Goal: Transaction & Acquisition: Purchase product/service

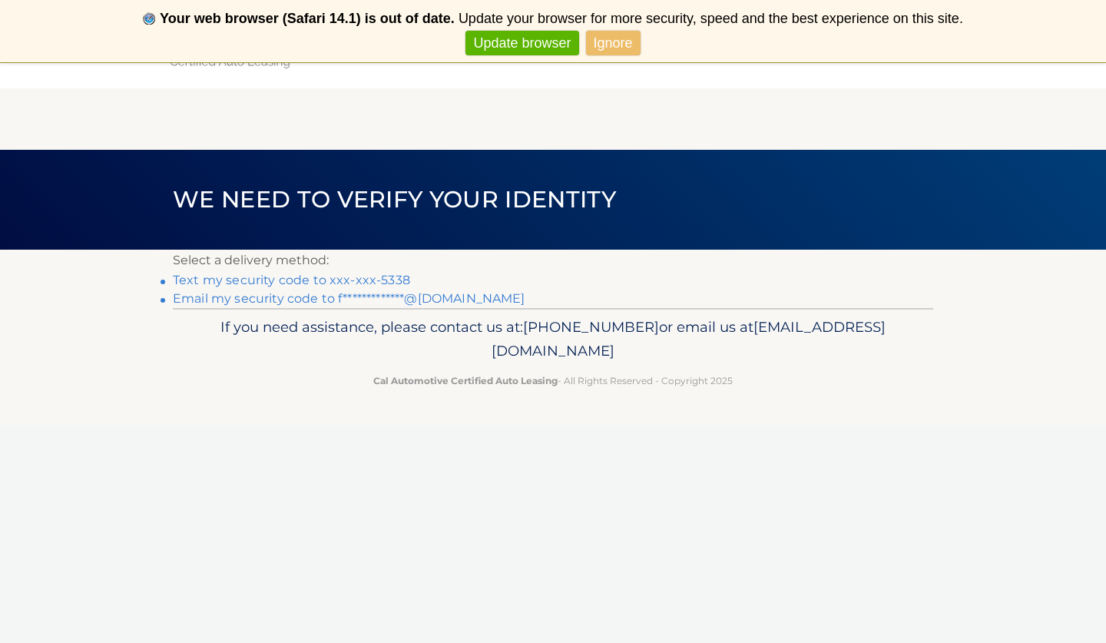
click at [190, 280] on link "Text my security code to xxx-xxx-5338" at bounding box center [291, 280] width 237 height 15
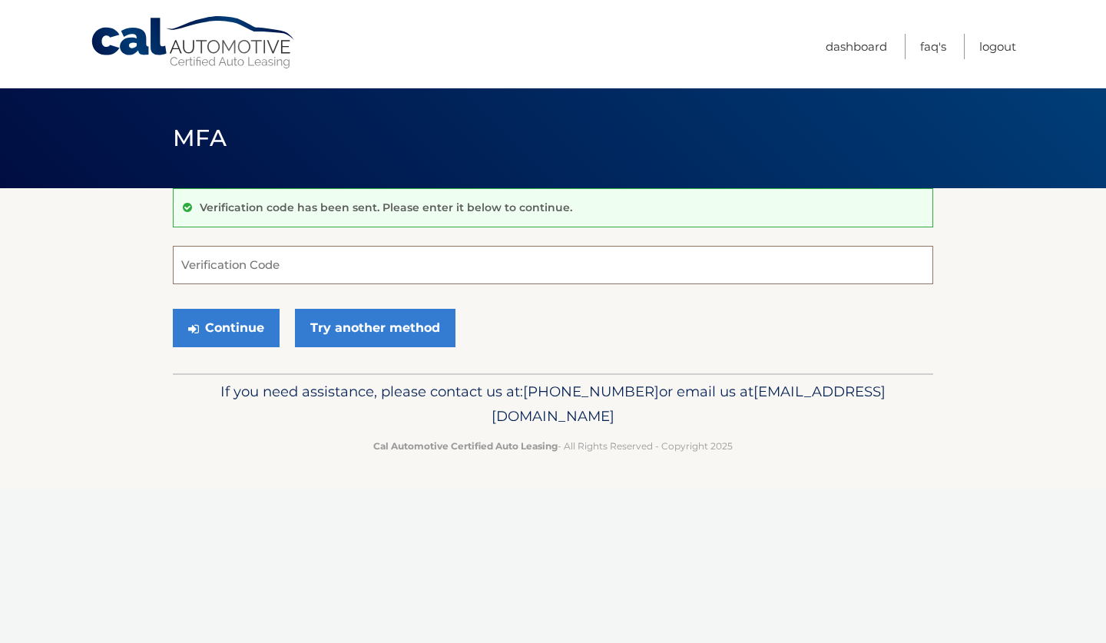
click at [244, 272] on input "Verification Code" at bounding box center [553, 265] width 760 height 38
type input "678309"
click at [232, 333] on button "Continue" at bounding box center [226, 328] width 107 height 38
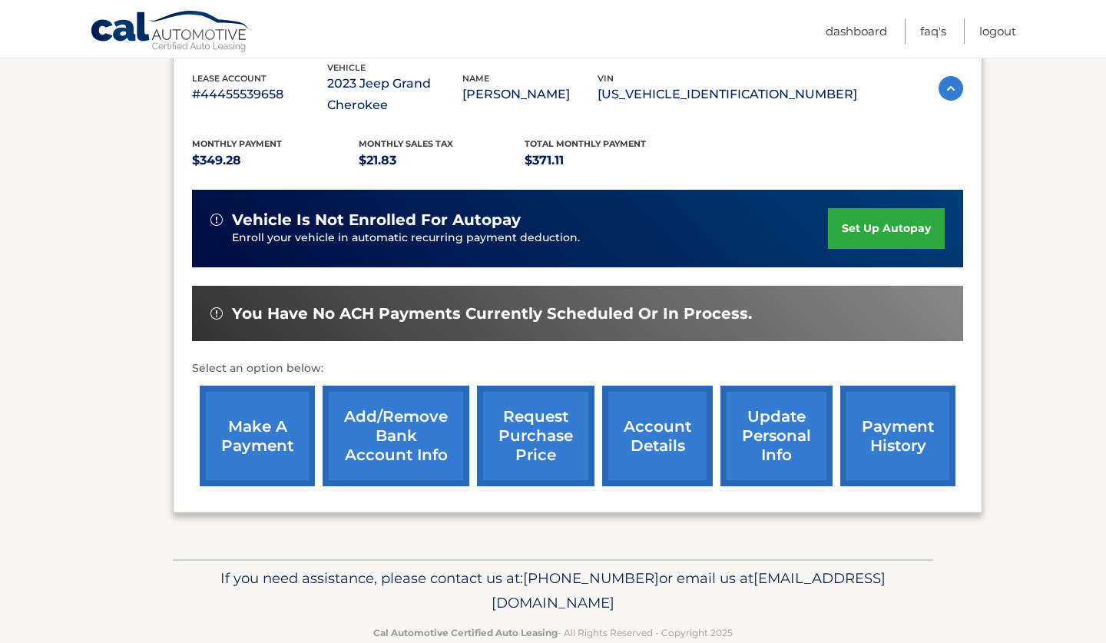
scroll to position [306, 0]
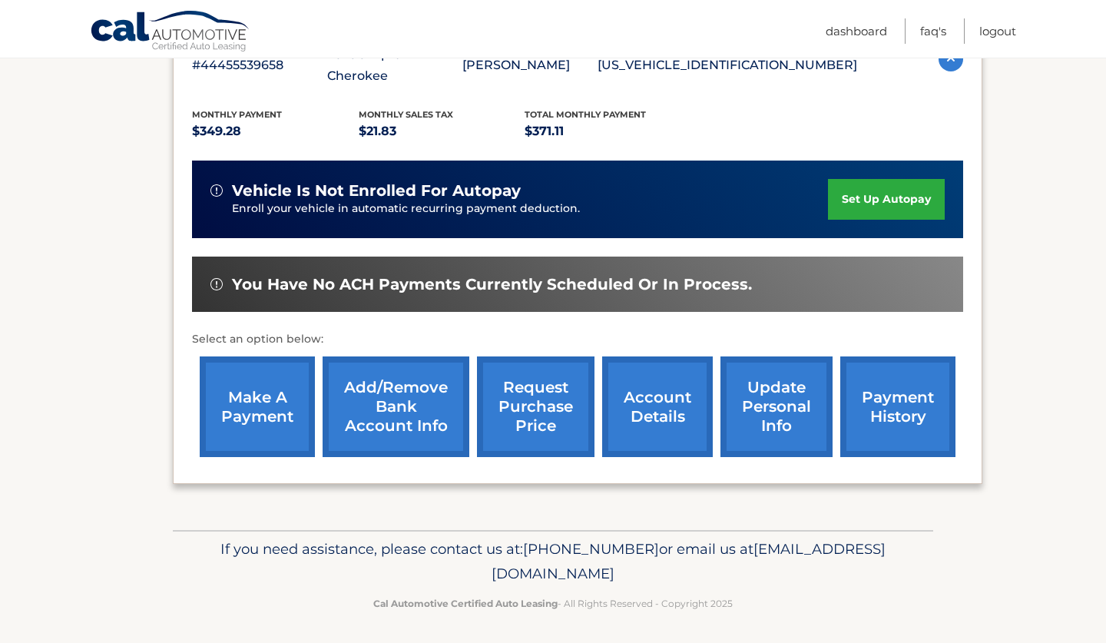
click at [266, 396] on link "make a payment" at bounding box center [257, 406] width 115 height 101
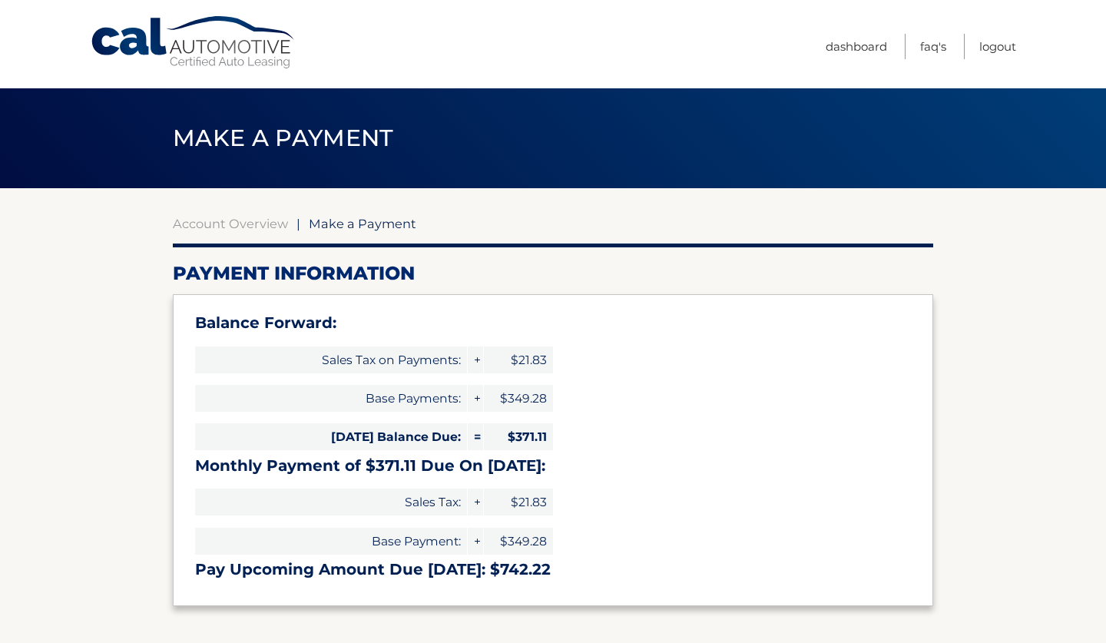
select select "YjZiMThjNDctNjM3Yi00YjM1LTgyOTctMjQ4YTU4Y2Q5M2Yy"
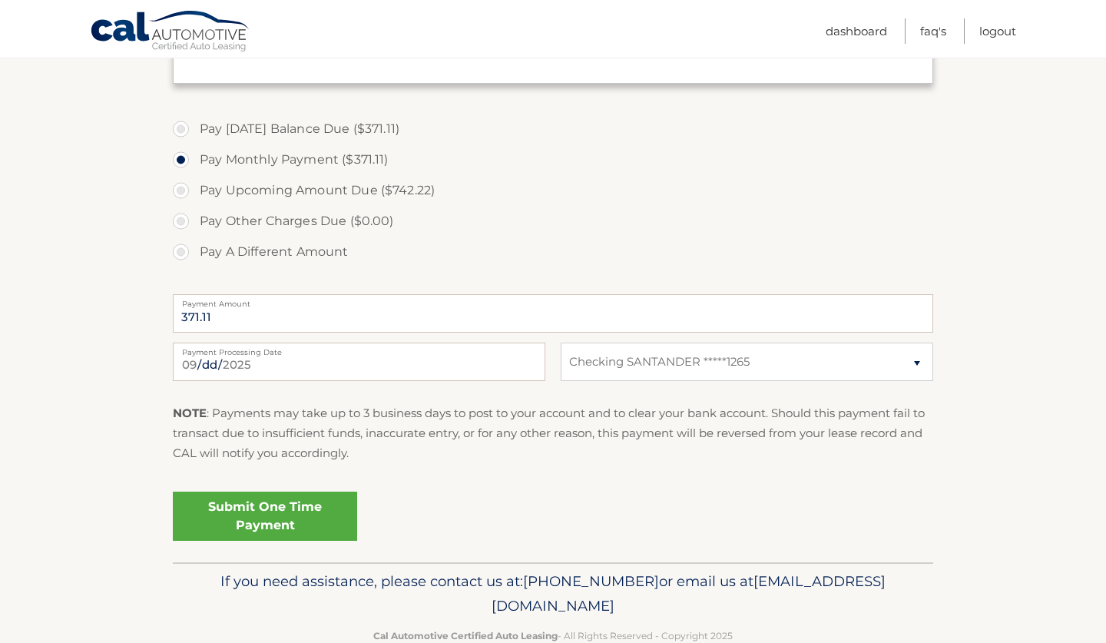
scroll to position [553, 0]
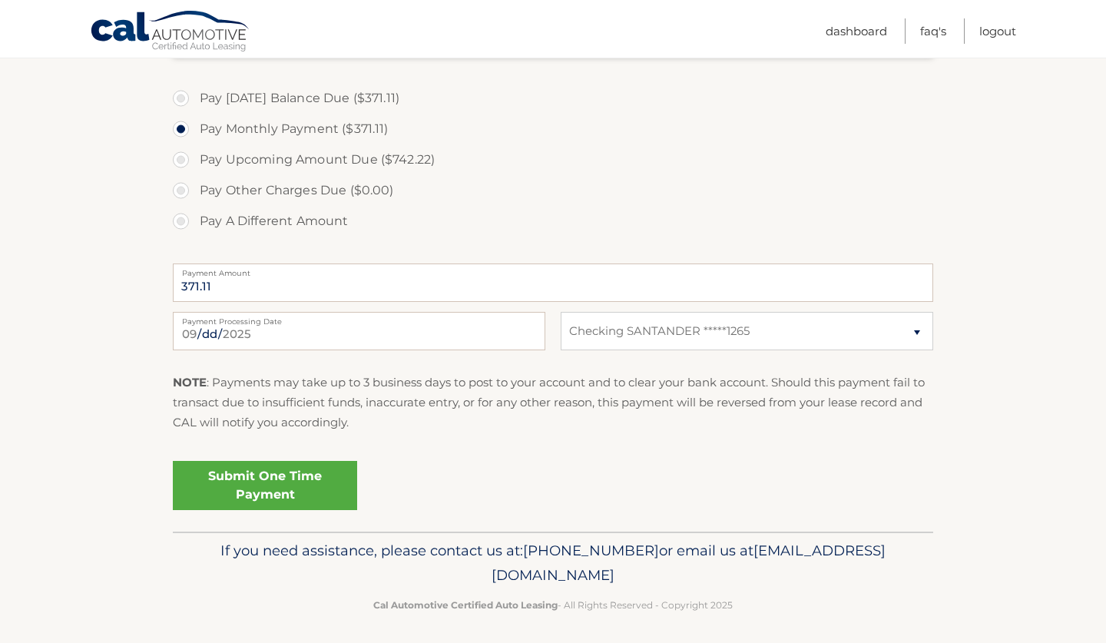
click at [288, 477] on link "Submit One Time Payment" at bounding box center [265, 485] width 184 height 49
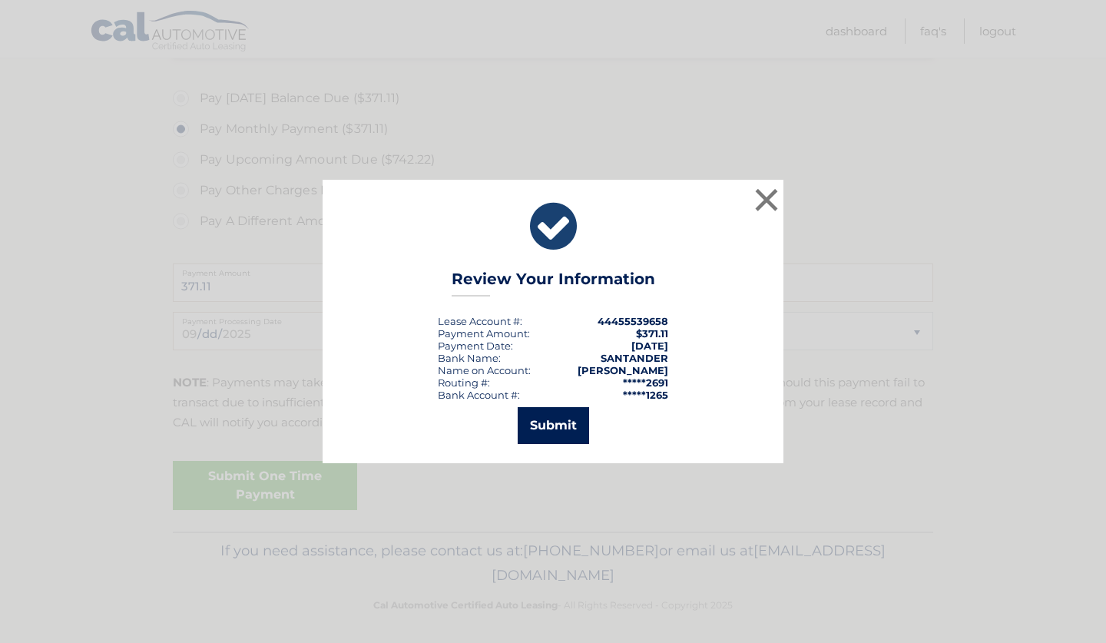
click at [548, 423] on button "Submit" at bounding box center [553, 425] width 71 height 37
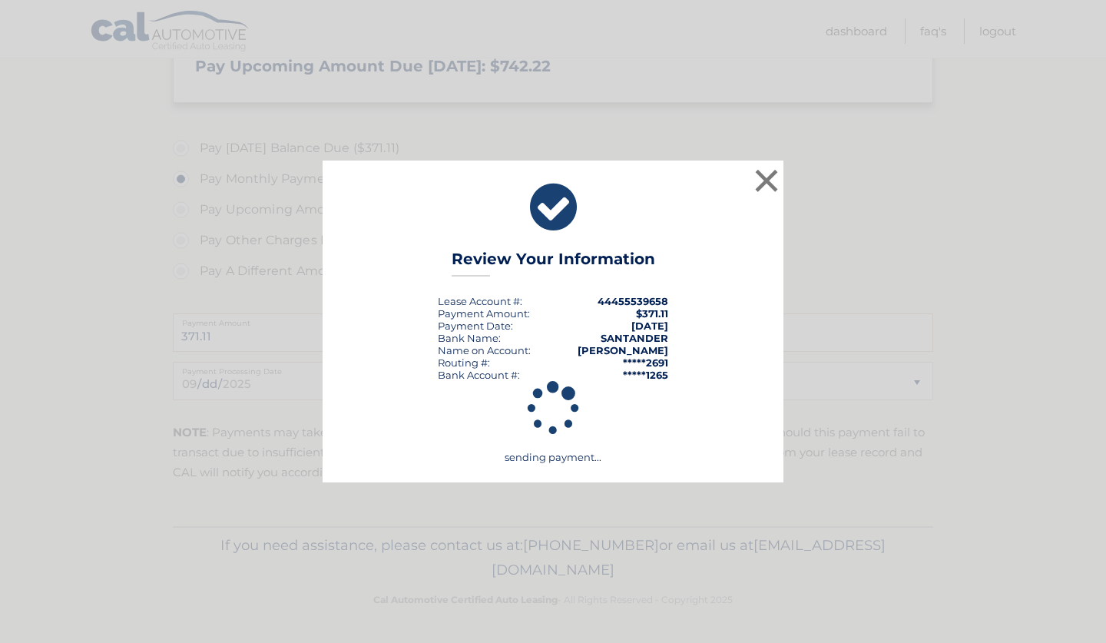
scroll to position [498, 0]
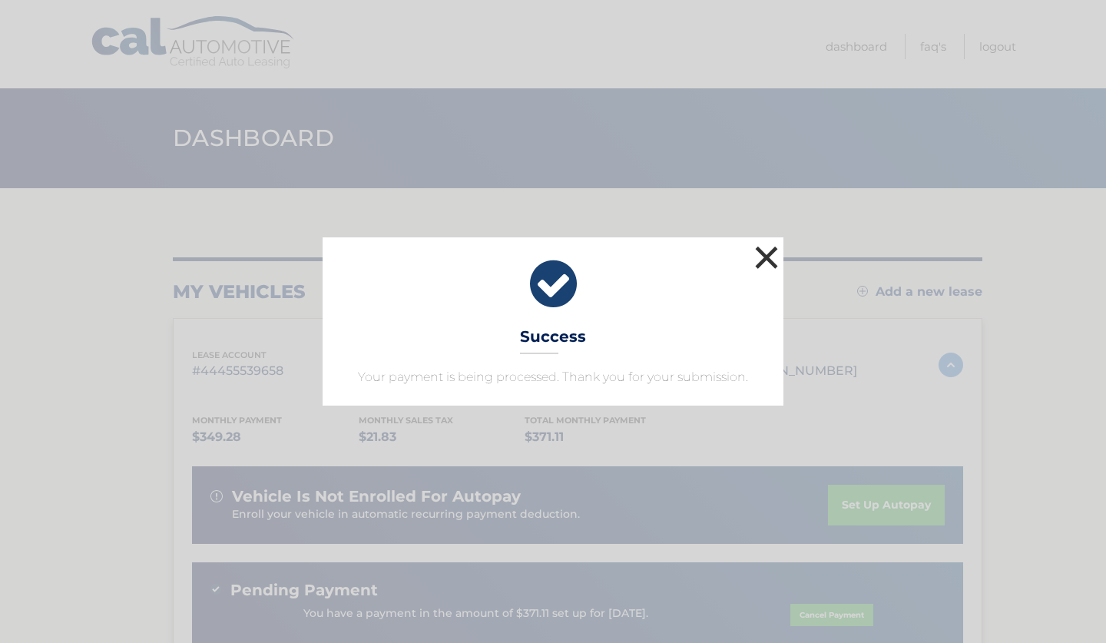
click at [761, 250] on button "×" at bounding box center [766, 257] width 31 height 31
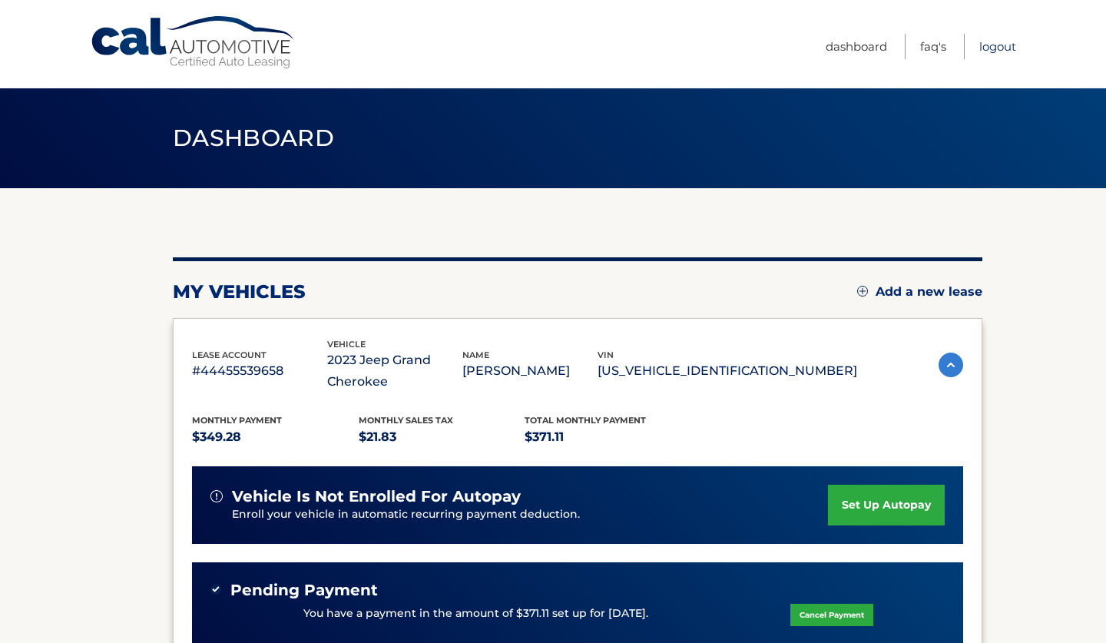
click at [1003, 46] on link "Logout" at bounding box center [997, 46] width 37 height 25
